Goal: Transaction & Acquisition: Download file/media

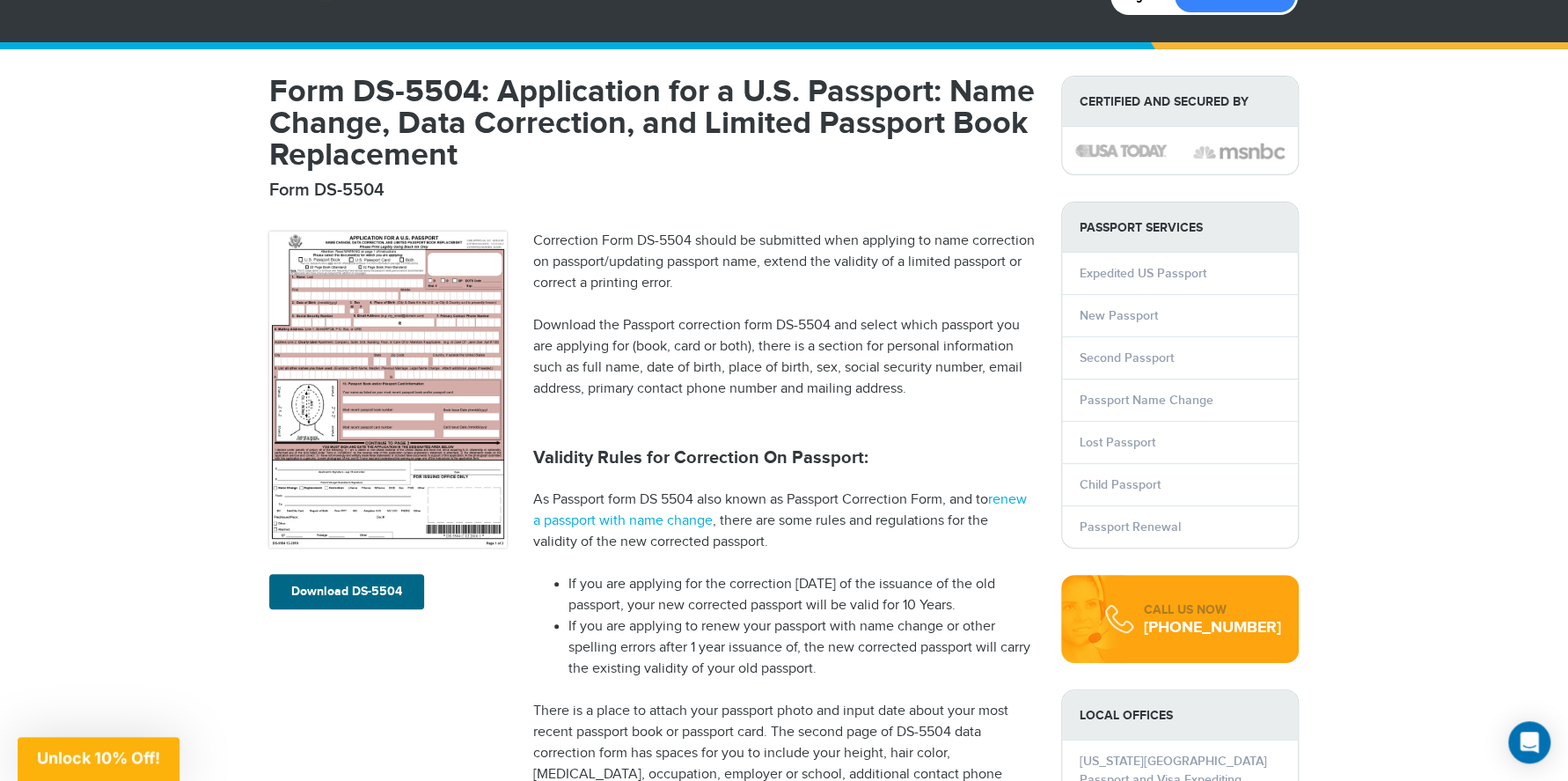
scroll to position [284, 0]
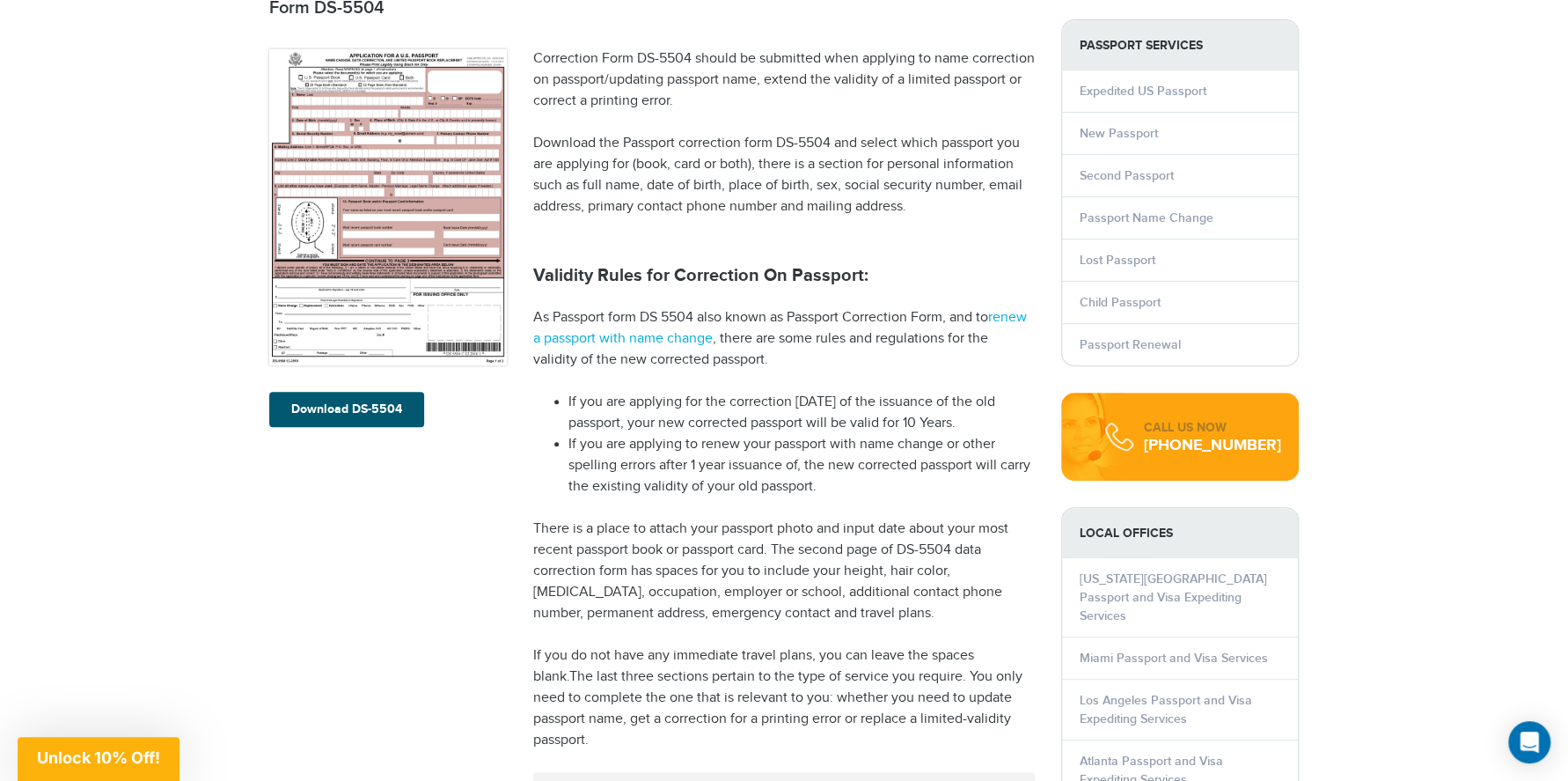
click at [356, 408] on link "Download DS-5504" at bounding box center [346, 409] width 155 height 35
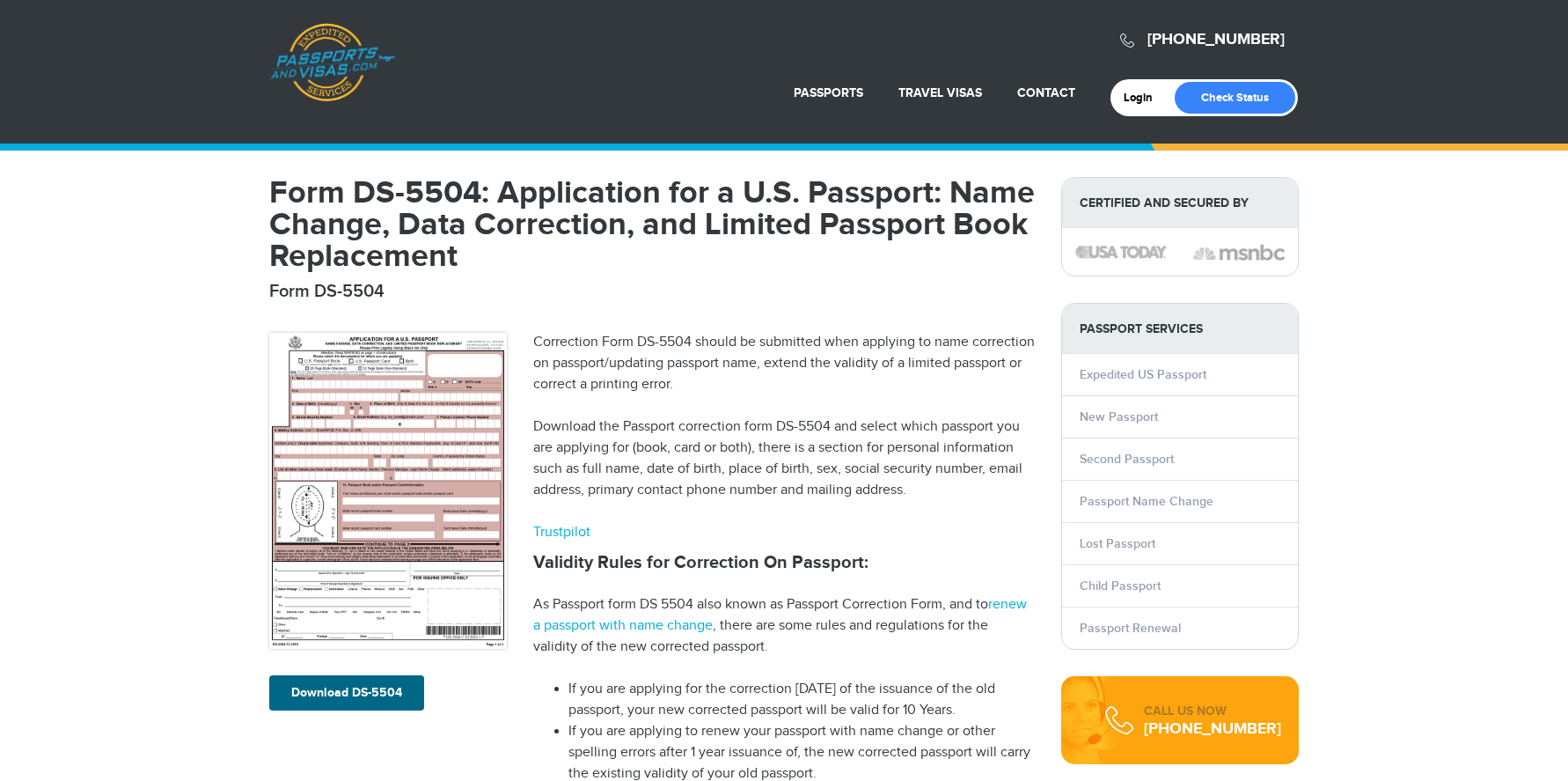
scroll to position [284, 0]
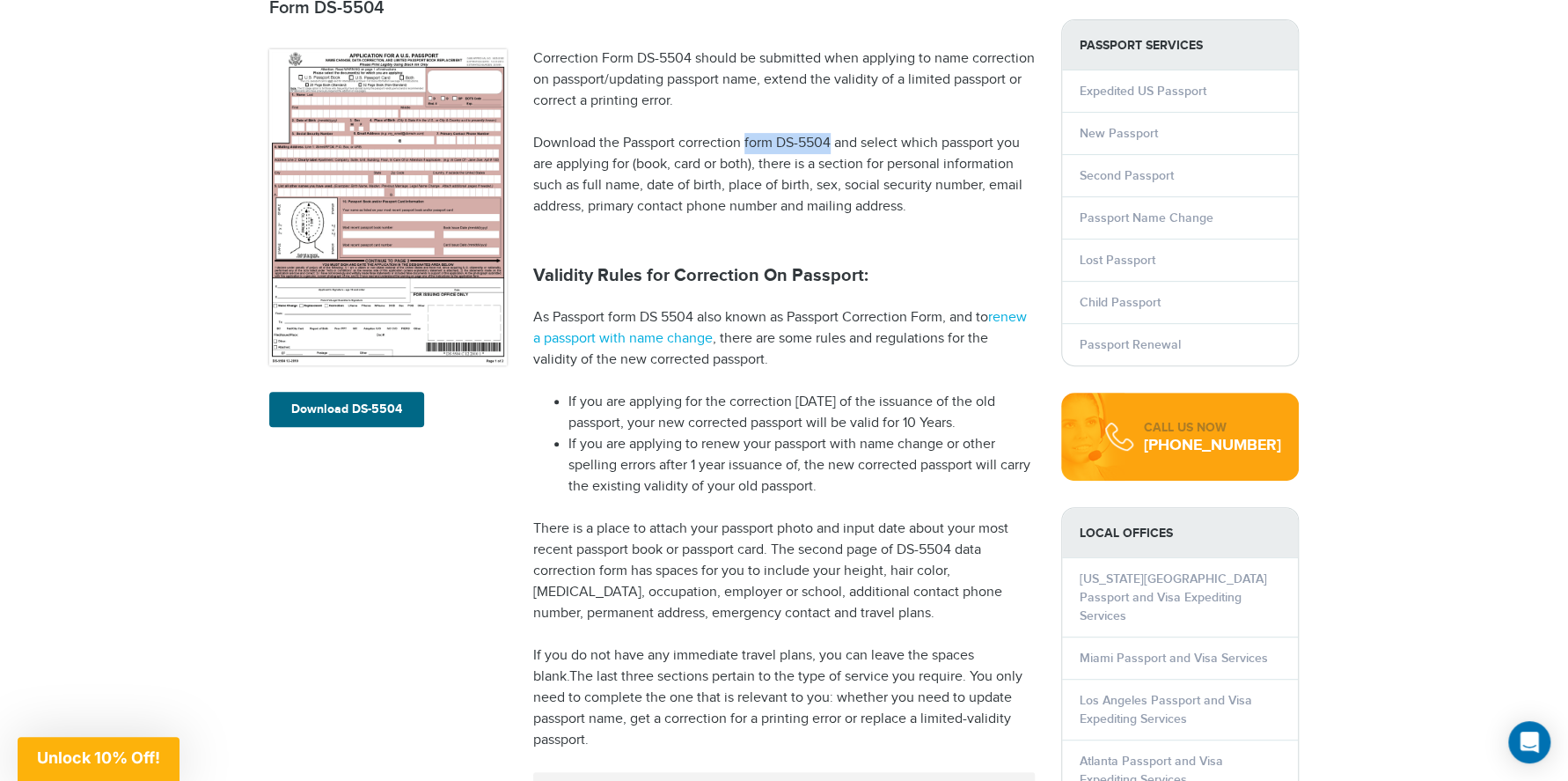
drag, startPoint x: 832, startPoint y: 143, endPoint x: 747, endPoint y: 139, distance: 85.1
click at [747, 139] on p "Download the Passport correction form DS-5504 and select which passport you are…" at bounding box center [784, 175] width 502 height 84
copy p "form DS-5504"
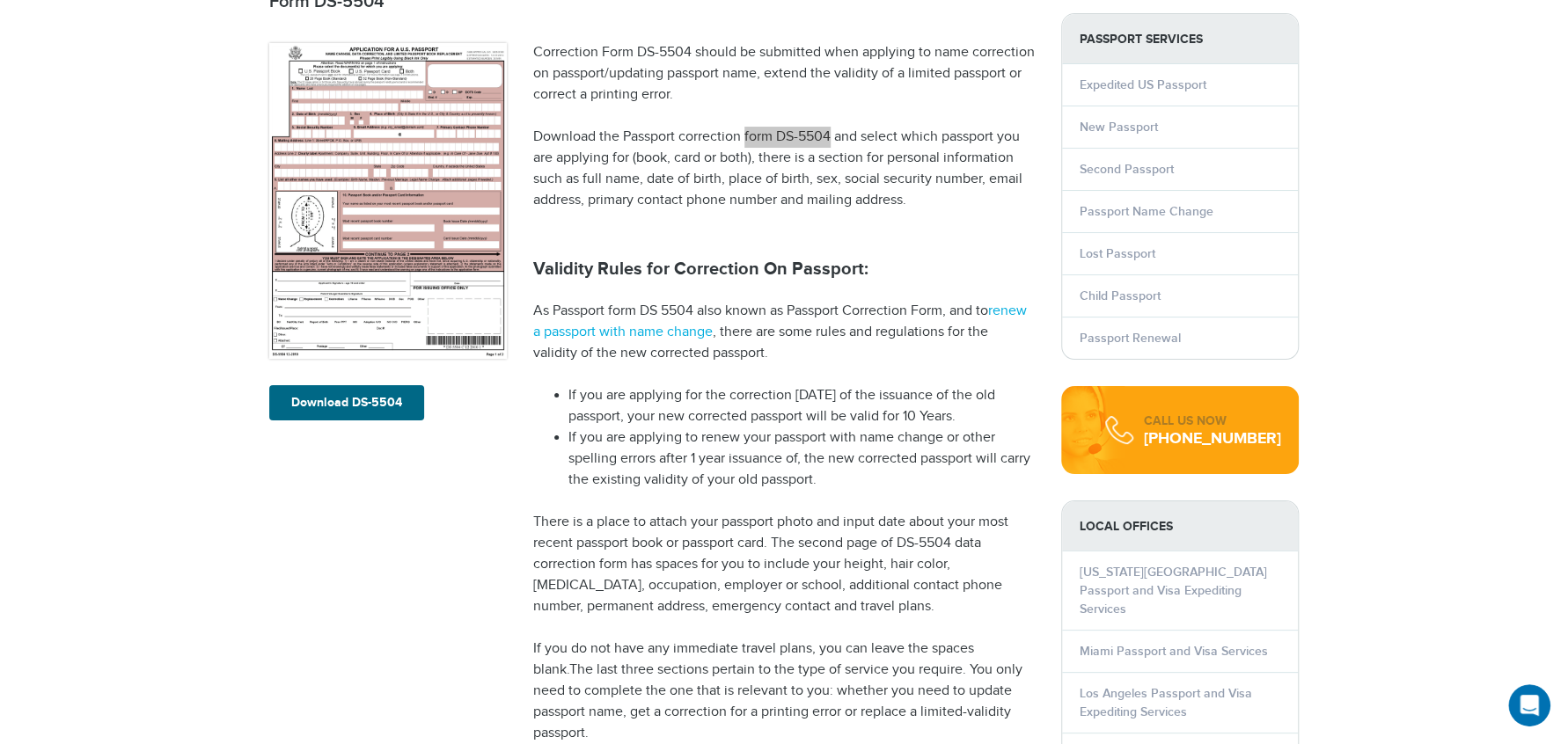
scroll to position [0, 0]
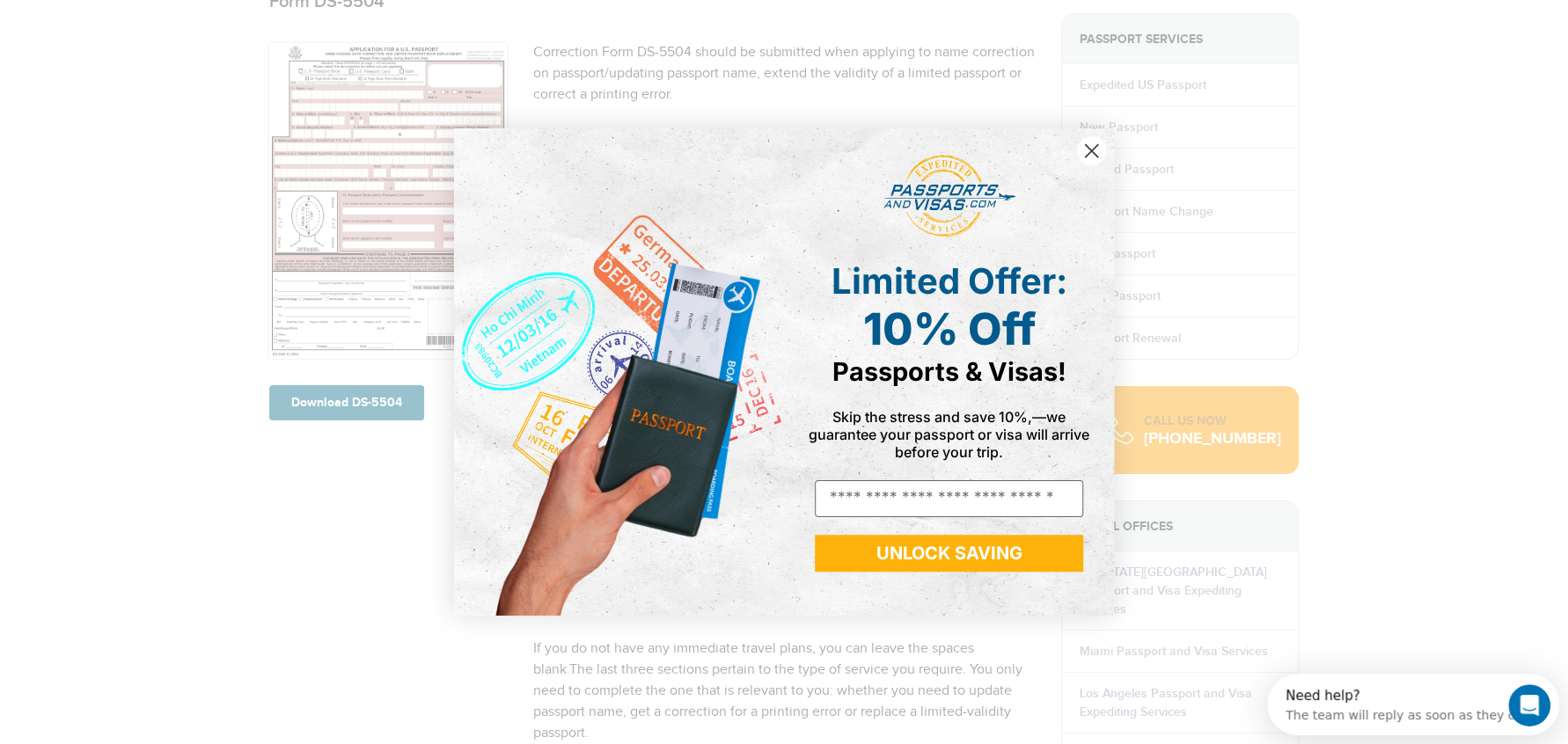
click at [1459, 176] on div "Close dialog Limited Offer: 10% Off Passports & Visas! Skip the stress and save…" at bounding box center [784, 372] width 1568 height 744
click at [1089, 147] on circle "Close dialog" at bounding box center [1092, 151] width 29 height 29
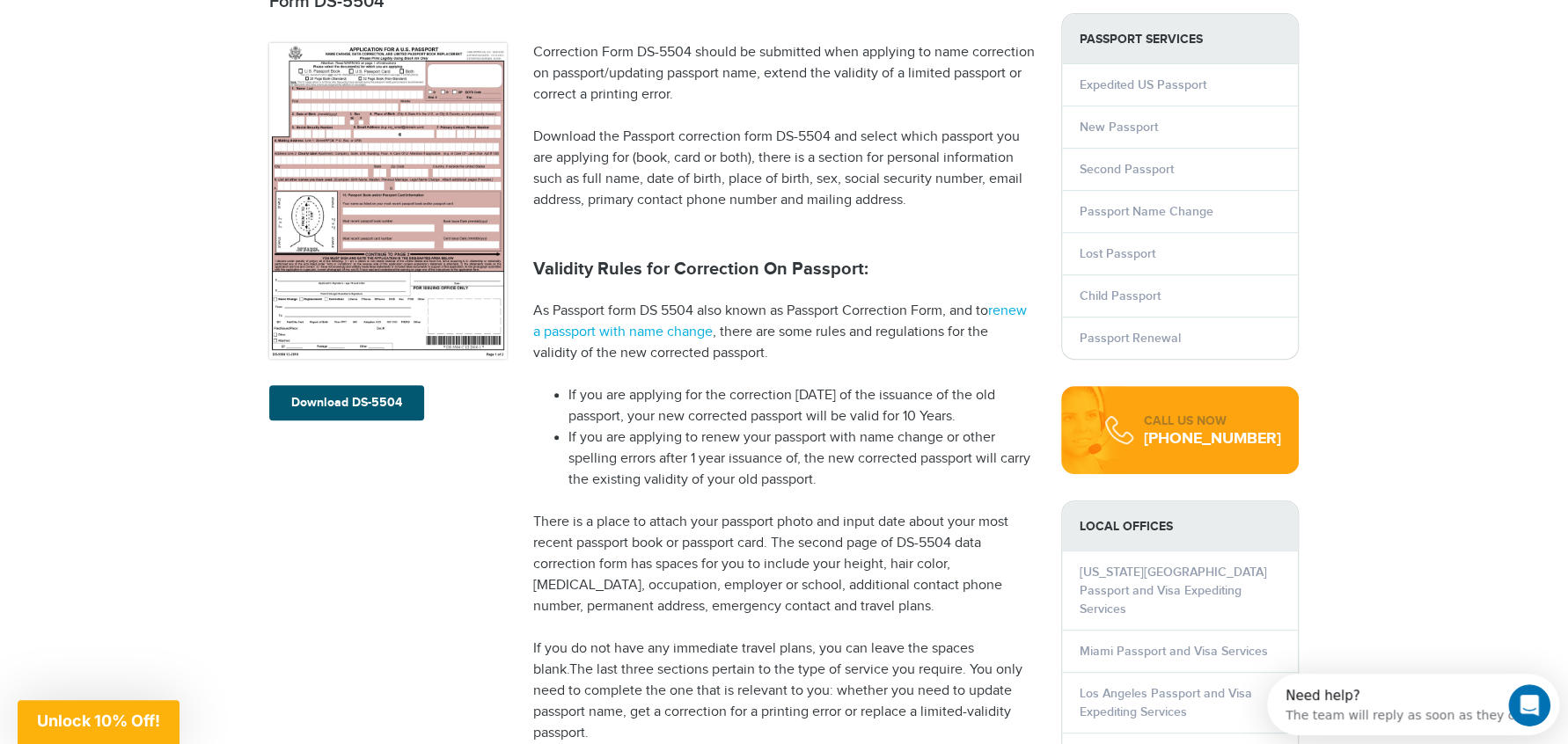
click at [374, 413] on link "Download DS-5504" at bounding box center [346, 403] width 155 height 35
